Goal: Information Seeking & Learning: Find specific fact

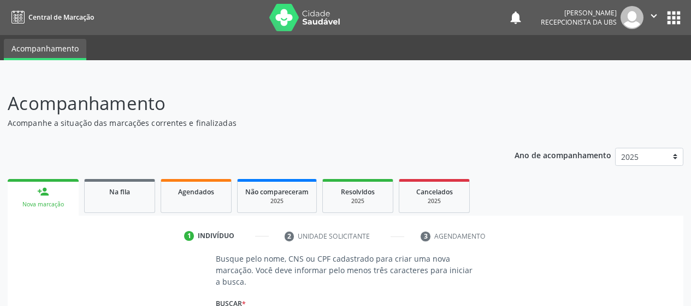
scroll to position [142, 0]
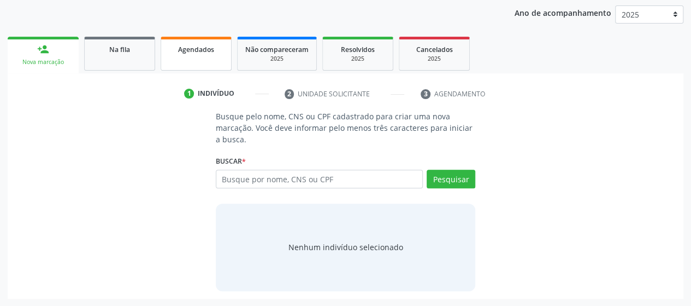
click at [196, 45] on span "Agendados" at bounding box center [196, 49] width 36 height 9
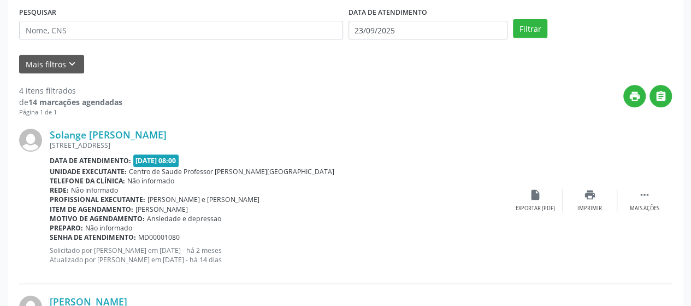
scroll to position [121, 0]
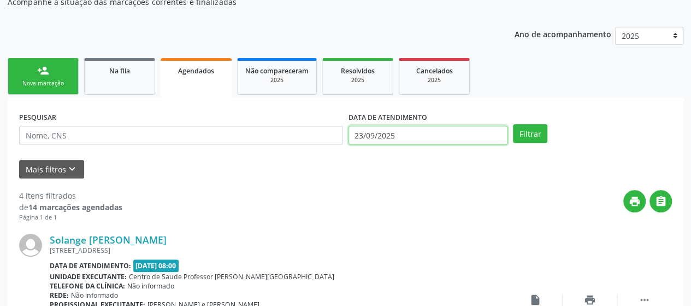
click at [410, 137] on input "23/09/2025" at bounding box center [428, 135] width 159 height 19
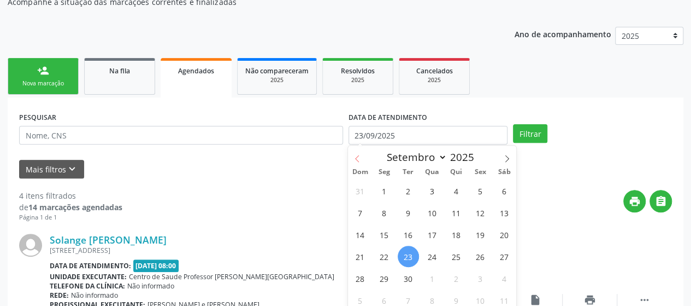
click at [365, 156] on span at bounding box center [357, 154] width 19 height 19
select select "6"
click at [405, 192] on span "1" at bounding box center [408, 190] width 21 height 21
type input "[DATE]"
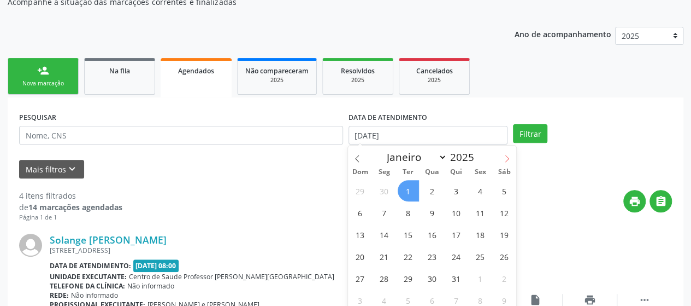
click at [514, 156] on span at bounding box center [507, 154] width 19 height 19
select select "9"
click at [413, 192] on span "30" at bounding box center [408, 190] width 21 height 21
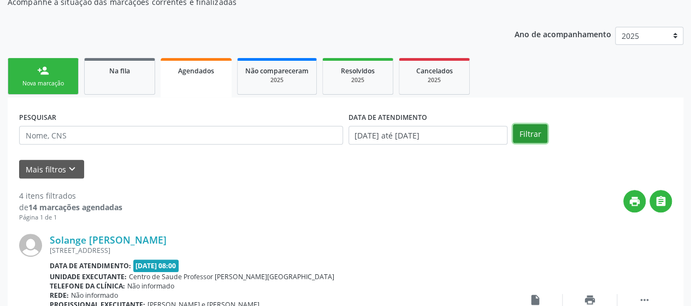
click at [530, 127] on button "Filtrar" at bounding box center [530, 133] width 34 height 19
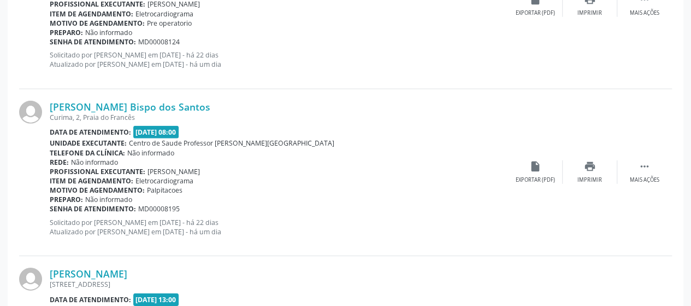
scroll to position [1596, 0]
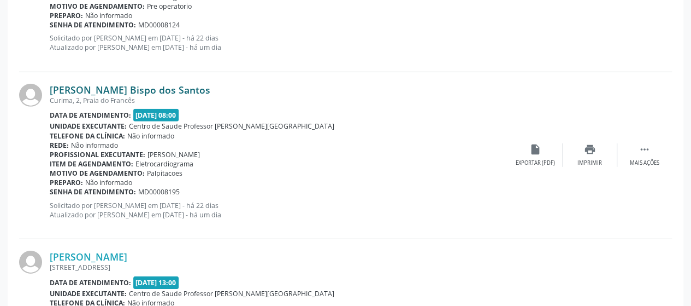
click at [75, 86] on link "[PERSON_NAME] Bispo dos Santos" at bounding box center [130, 90] width 161 height 12
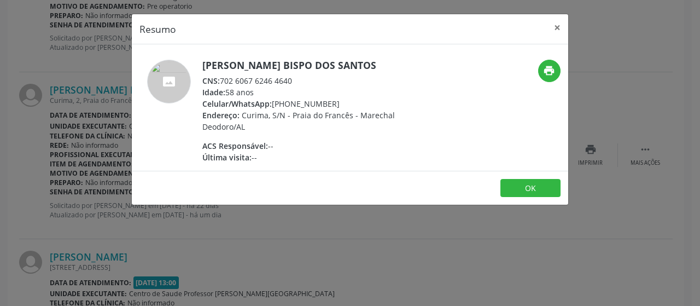
drag, startPoint x: 222, startPoint y: 77, endPoint x: 303, endPoint y: 81, distance: 81.0
click at [303, 81] on div "CNS: 702 6067 6246 4640" at bounding box center [308, 80] width 213 height 11
copy div "702 6067 6246 4640"
click at [550, 23] on button "×" at bounding box center [557, 27] width 22 height 27
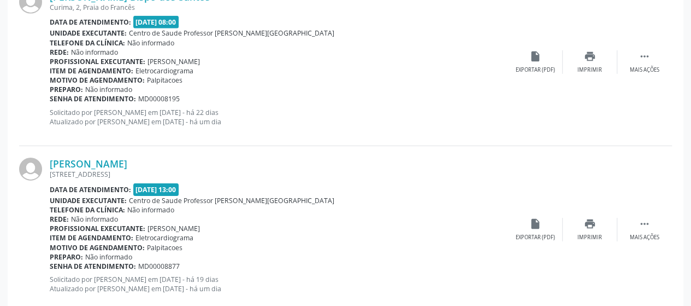
scroll to position [1706, 0]
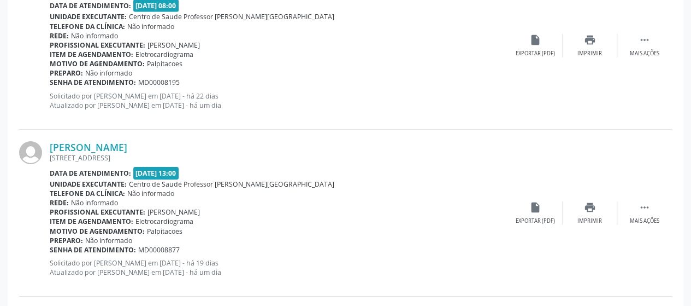
click at [108, 137] on div "Laryssa Rodrigues Silva Vieira Lima Da Areia, 12, Praia do Francês Data de aten…" at bounding box center [345, 213] width 653 height 167
click at [114, 144] on link "[PERSON_NAME]" at bounding box center [89, 147] width 78 height 12
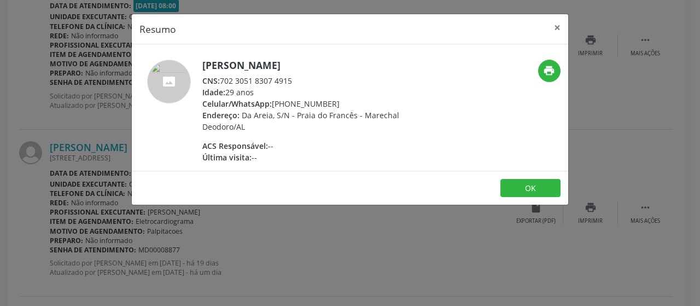
drag, startPoint x: 296, startPoint y: 83, endPoint x: 233, endPoint y: 81, distance: 62.3
click at [233, 81] on div "CNS: 702 3051 8307 4915" at bounding box center [308, 80] width 213 height 11
click at [222, 79] on div "CNS: 702 3051 8307 4915" at bounding box center [308, 80] width 213 height 11
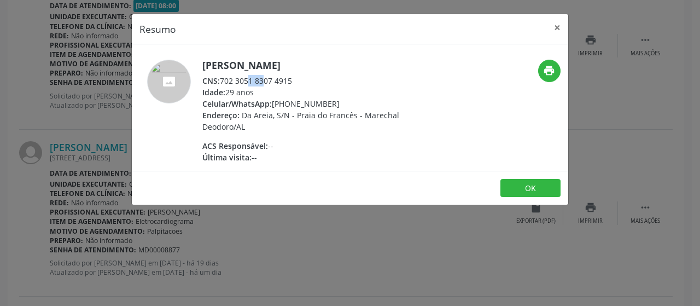
click at [222, 79] on div "CNS: 702 3051 8307 4915" at bounding box center [308, 80] width 213 height 11
drag, startPoint x: 290, startPoint y: 81, endPoint x: 278, endPoint y: 80, distance: 12.6
click at [278, 80] on div "CNS: 702 3051 8307 4915" at bounding box center [308, 80] width 213 height 11
click at [289, 79] on div "CNS: 702 3051 8307 4915" at bounding box center [308, 80] width 213 height 11
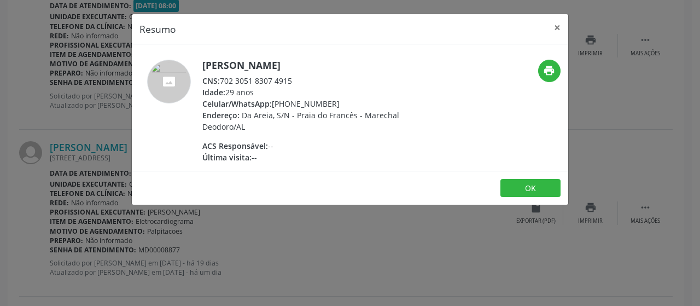
drag, startPoint x: 293, startPoint y: 79, endPoint x: 219, endPoint y: 78, distance: 74.3
click at [219, 78] on div "CNS: 702 3051 8307 4915" at bounding box center [308, 80] width 213 height 11
copy div "702 3051 8307 4915"
click at [212, 66] on h5 "[PERSON_NAME]" at bounding box center [308, 65] width 213 height 11
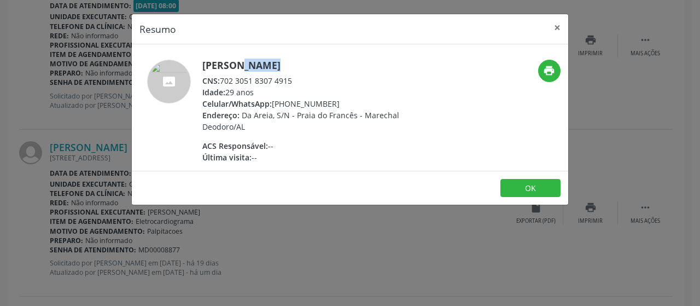
click at [212, 66] on h5 "[PERSON_NAME]" at bounding box center [308, 65] width 213 height 11
copy div "[PERSON_NAME]"
click at [557, 28] on button "×" at bounding box center [557, 27] width 22 height 27
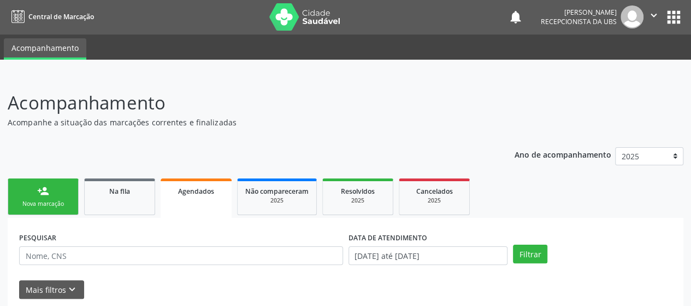
scroll to position [0, 0]
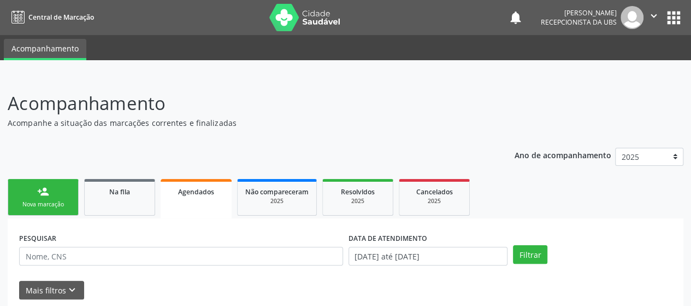
click at [651, 14] on icon "" at bounding box center [654, 16] width 12 height 12
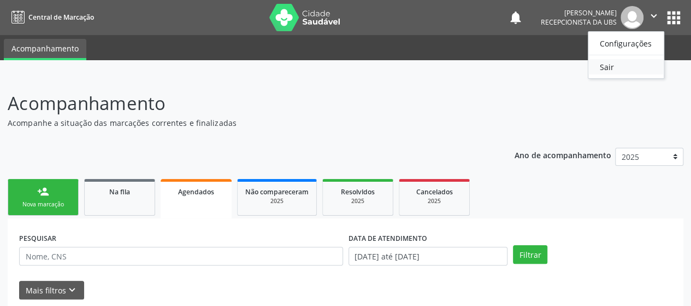
click at [603, 66] on link "Sair" at bounding box center [626, 66] width 75 height 15
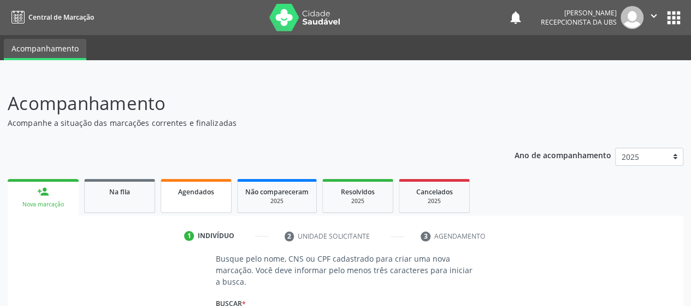
click at [185, 202] on link "Agendados" at bounding box center [196, 196] width 71 height 34
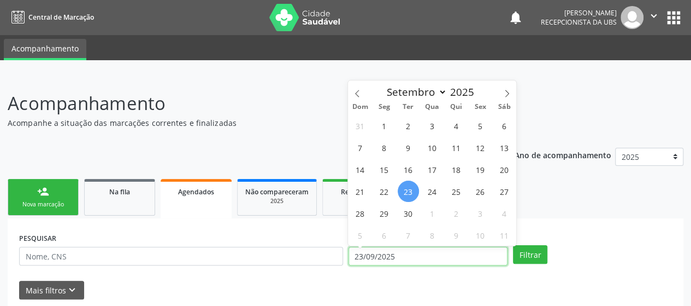
click at [450, 255] on input "23/09/2025" at bounding box center [428, 255] width 159 height 19
click at [363, 96] on span at bounding box center [357, 89] width 19 height 19
select select "6"
click at [408, 121] on span "1" at bounding box center [408, 125] width 21 height 21
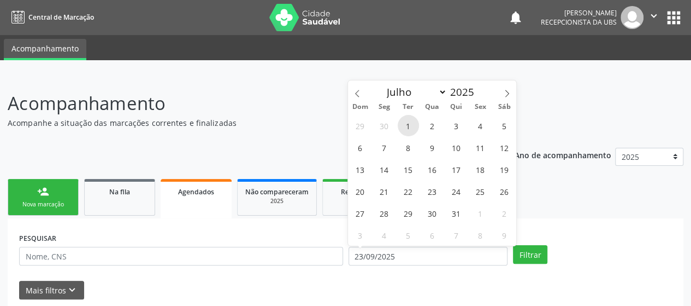
type input "[DATE]"
click at [407, 125] on span "1" at bounding box center [408, 125] width 21 height 21
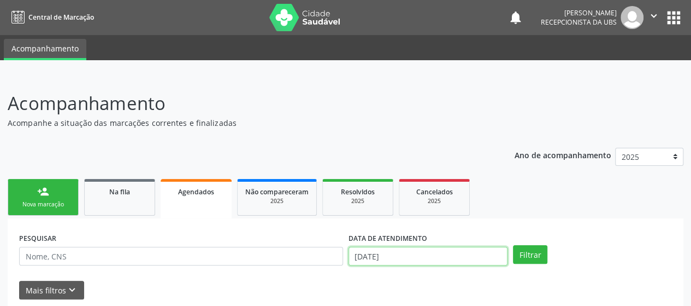
click at [477, 251] on input "[DATE]" at bounding box center [428, 255] width 159 height 19
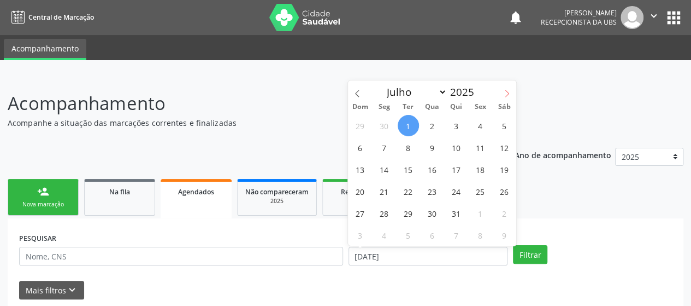
click at [504, 91] on icon at bounding box center [507, 94] width 8 height 8
select select "8"
click at [411, 214] on span "30" at bounding box center [408, 212] width 21 height 21
type input "[DATE]"
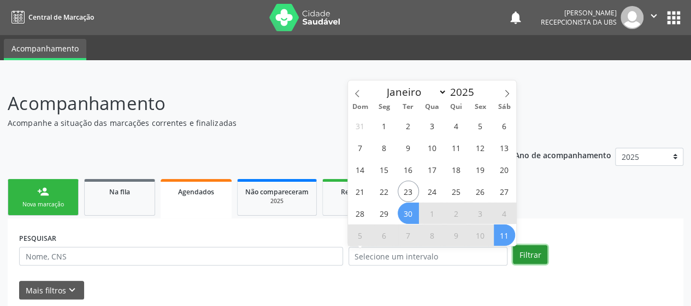
click at [523, 253] on button "Filtrar" at bounding box center [530, 254] width 34 height 19
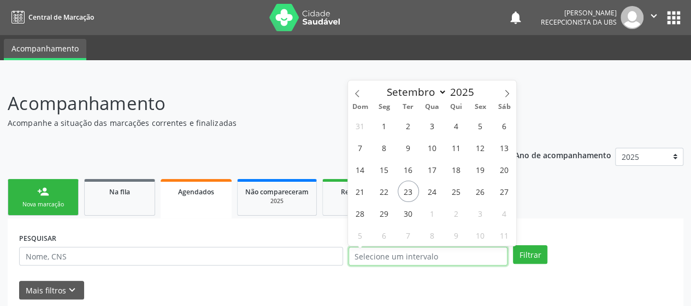
click at [407, 261] on input "text" at bounding box center [428, 255] width 159 height 19
click at [354, 91] on icon at bounding box center [358, 94] width 8 height 8
select select "6"
click at [409, 119] on span "1" at bounding box center [408, 125] width 21 height 21
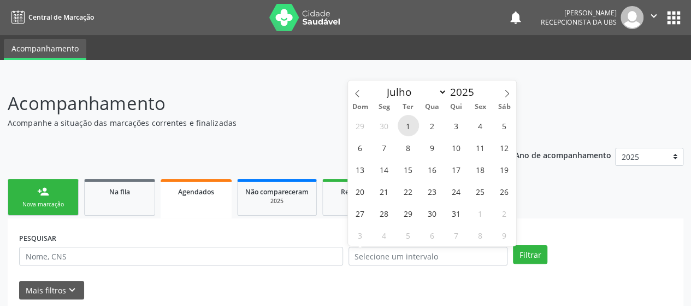
type input "[DATE]"
click at [512, 95] on span at bounding box center [507, 89] width 19 height 19
select select "8"
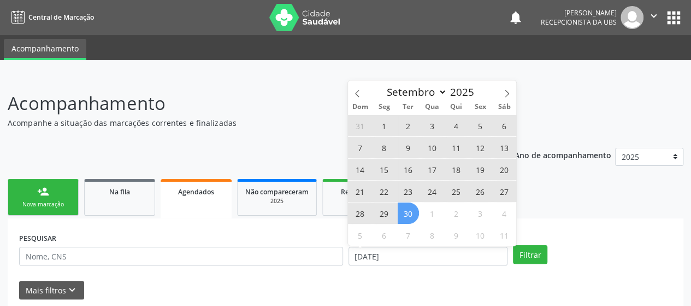
click at [402, 218] on span "30" at bounding box center [408, 212] width 21 height 21
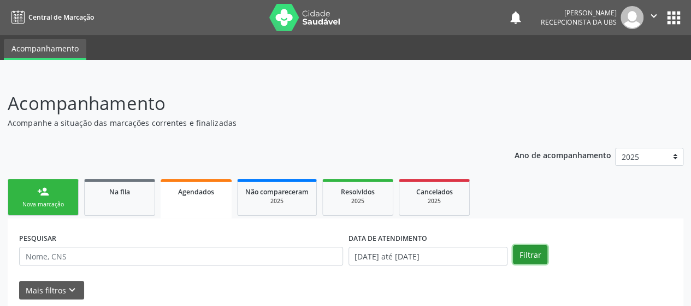
click at [525, 253] on button "Filtrar" at bounding box center [530, 254] width 34 height 19
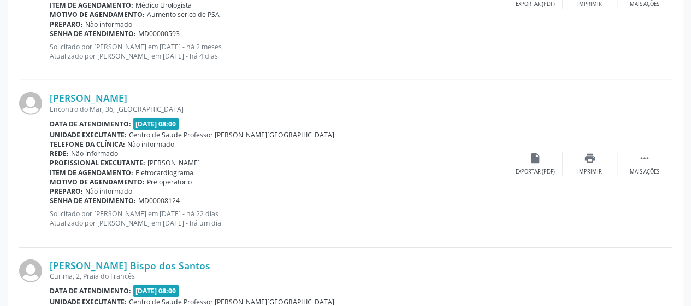
scroll to position [1312, 0]
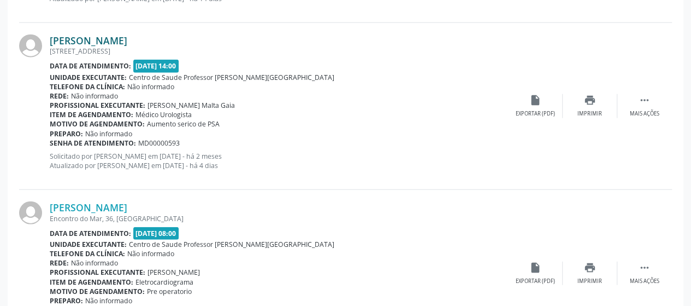
click at [112, 40] on link "[PERSON_NAME]" at bounding box center [89, 40] width 78 height 12
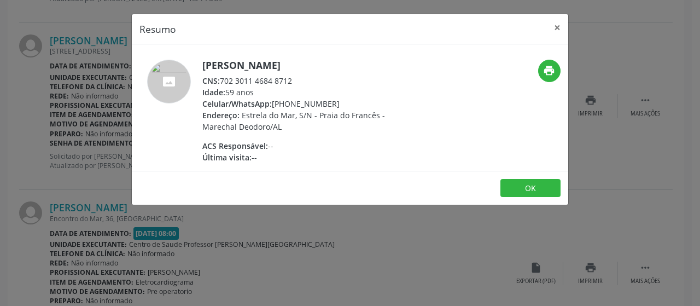
drag, startPoint x: 221, startPoint y: 77, endPoint x: 291, endPoint y: 79, distance: 70.0
click at [291, 79] on div "CNS: 702 3011 4684 8712" at bounding box center [308, 80] width 213 height 11
copy div "702 3011 4684 8712"
click at [556, 30] on button "×" at bounding box center [557, 27] width 22 height 27
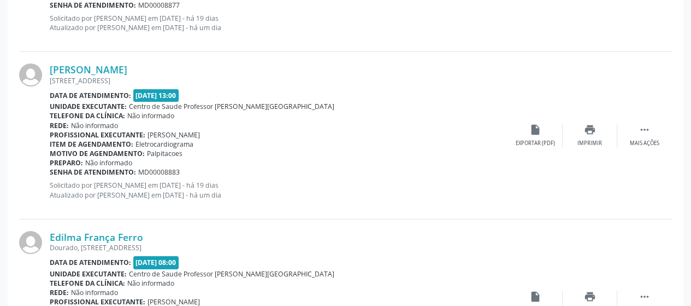
scroll to position [1968, 0]
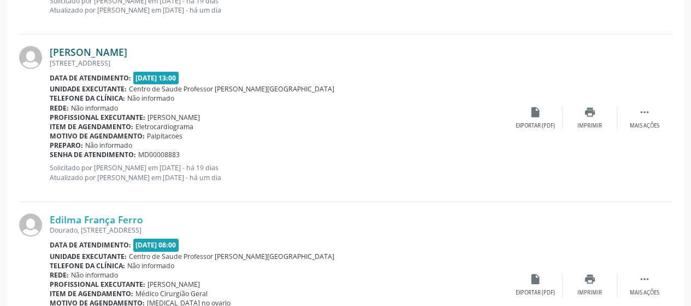
click at [109, 51] on link "[PERSON_NAME]" at bounding box center [89, 52] width 78 height 12
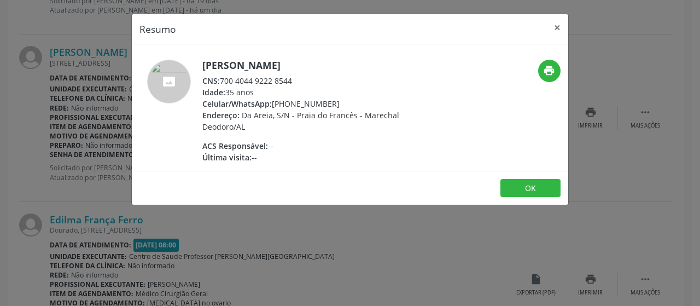
drag, startPoint x: 297, startPoint y: 93, endPoint x: 213, endPoint y: 93, distance: 84.2
click at [213, 86] on div "CNS: 700 4044 9222 8544" at bounding box center [308, 80] width 213 height 11
click at [216, 86] on span "CNS:" at bounding box center [210, 80] width 17 height 10
drag, startPoint x: 219, startPoint y: 91, endPoint x: 306, endPoint y: 91, distance: 86.9
click at [306, 86] on div "CNS: 700 4044 9222 8544" at bounding box center [308, 80] width 213 height 11
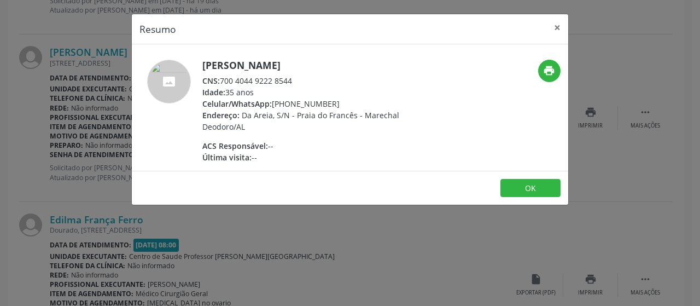
copy div "700 4044 9222 8544"
click at [559, 22] on button "×" at bounding box center [557, 27] width 22 height 27
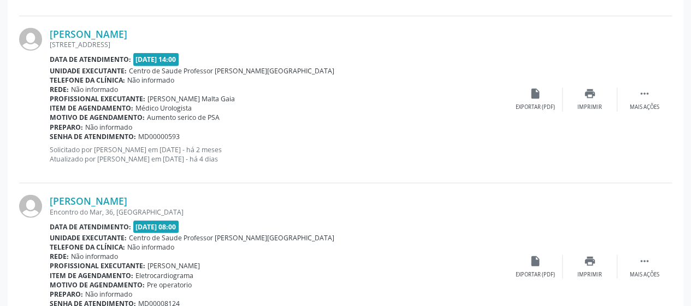
scroll to position [1257, 0]
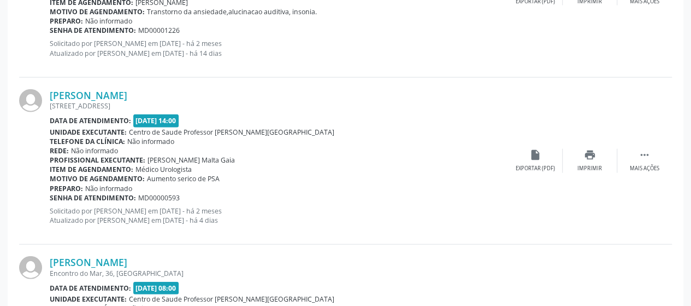
click at [429, 236] on div "[PERSON_NAME] [STREET_ADDRESS] Data de atendimento: [DATE] 14:00 Unidade execut…" at bounding box center [345, 161] width 653 height 167
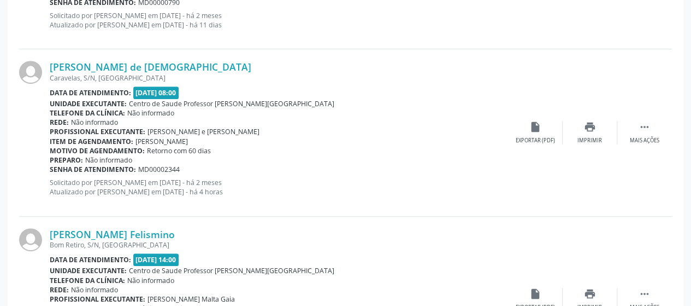
scroll to position [2269, 0]
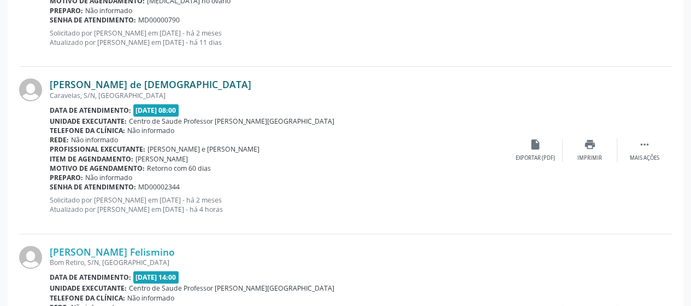
click at [112, 83] on link "[PERSON_NAME] de [DEMOGRAPHIC_DATA]" at bounding box center [151, 84] width 202 height 12
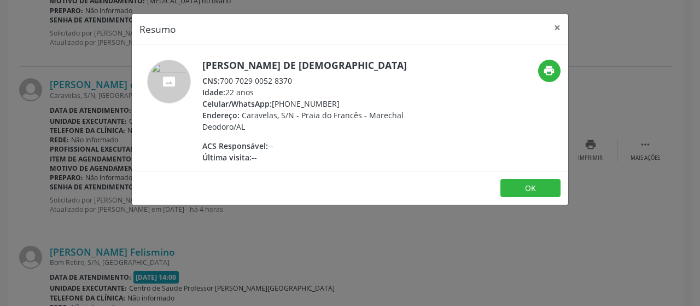
drag, startPoint x: 297, startPoint y: 81, endPoint x: 221, endPoint y: 81, distance: 76.5
click at [221, 81] on div "CNS: 700 7029 0052 8370" at bounding box center [308, 80] width 213 height 11
copy div "700 7029 0052 8370"
click at [551, 25] on button "×" at bounding box center [557, 27] width 22 height 27
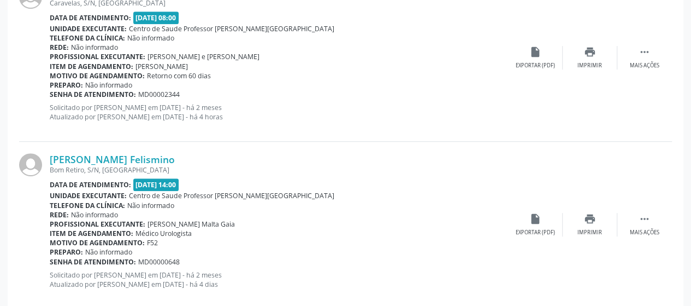
scroll to position [2379, 0]
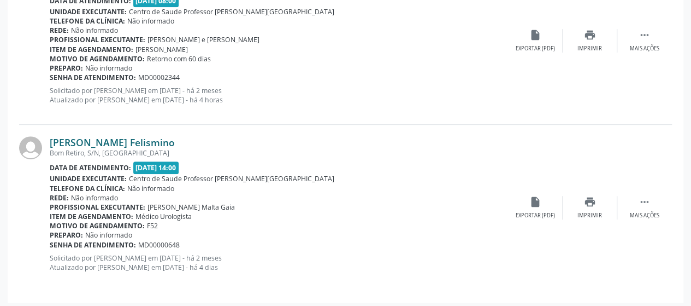
click at [78, 138] on link "[PERSON_NAME] Felismino" at bounding box center [112, 142] width 125 height 12
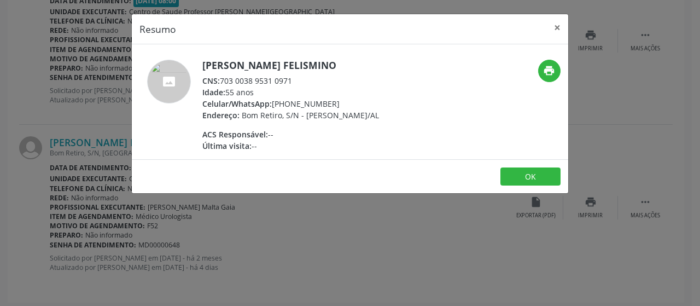
drag, startPoint x: 291, startPoint y: 79, endPoint x: 225, endPoint y: 81, distance: 65.6
click at [225, 81] on div "CNS: 703 0038 9531 0971" at bounding box center [290, 80] width 177 height 11
click at [222, 79] on div "CNS: 703 0038 9531 0971" at bounding box center [290, 80] width 177 height 11
drag, startPoint x: 222, startPoint y: 79, endPoint x: 301, endPoint y: 83, distance: 79.3
click at [301, 83] on div "CNS: 703 0038 9531 0971" at bounding box center [290, 80] width 177 height 11
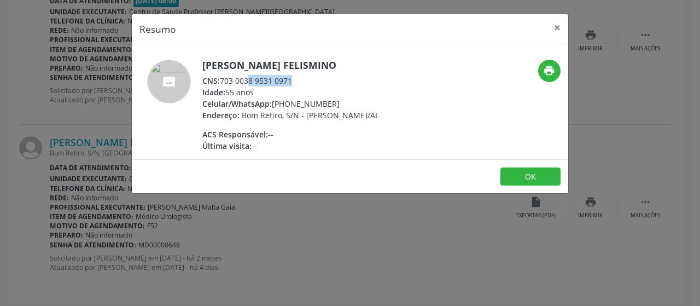
copy div "703 0038 9531 0971"
click at [562, 29] on button "×" at bounding box center [557, 27] width 22 height 27
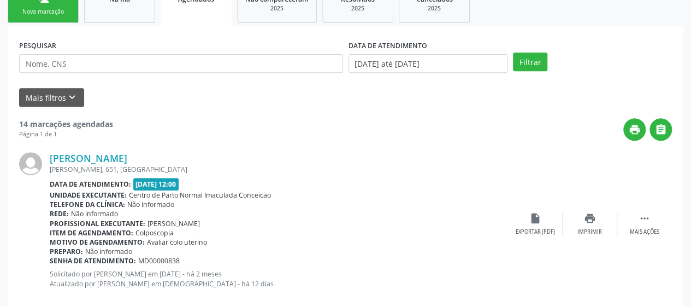
scroll to position [0, 0]
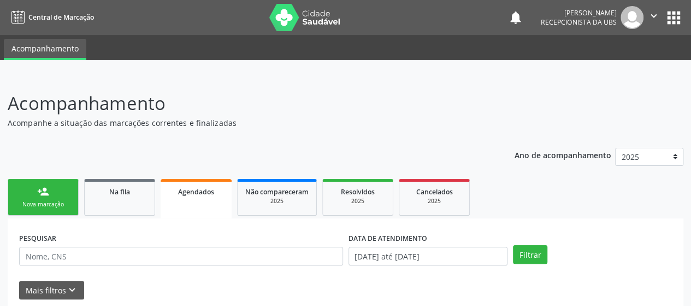
click at [661, 13] on button "" at bounding box center [654, 17] width 21 height 23
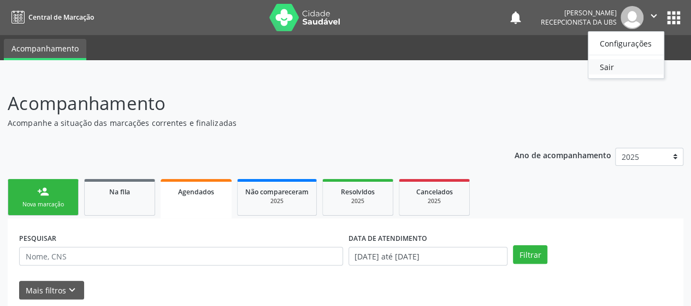
click at [618, 65] on link "Sair" at bounding box center [626, 66] width 75 height 15
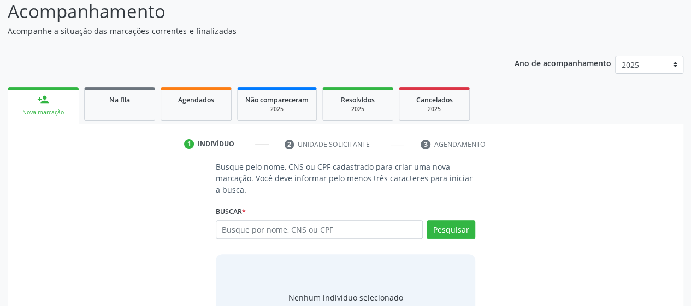
scroll to position [109, 0]
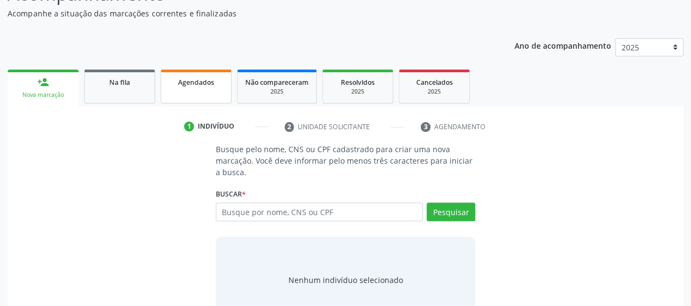
click at [195, 93] on link "Agendados" at bounding box center [196, 86] width 71 height 34
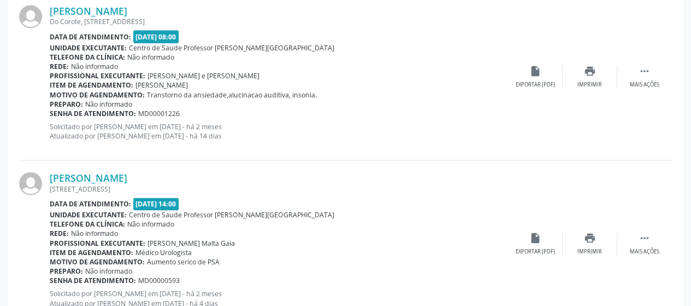
scroll to position [667, 0]
